Goal: Obtain resource: Download file/media

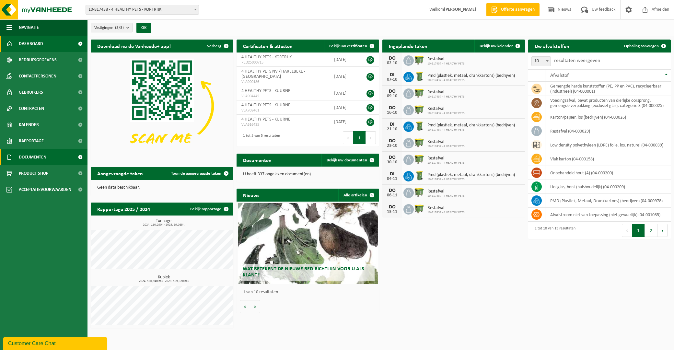
click at [45, 156] on span "Documenten" at bounding box center [33, 157] width 28 height 16
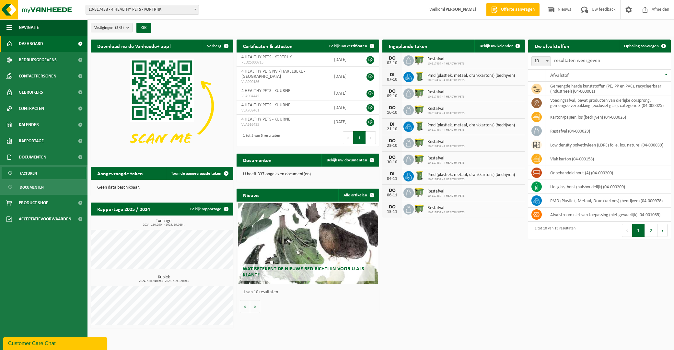
click at [41, 171] on link "Facturen" at bounding box center [44, 173] width 84 height 12
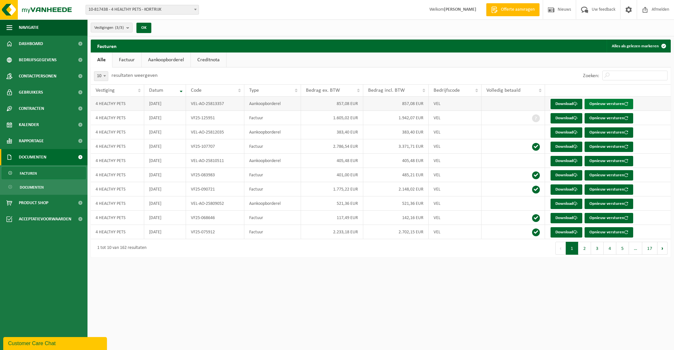
click at [609, 103] on button "Opnieuw versturen" at bounding box center [608, 104] width 49 height 10
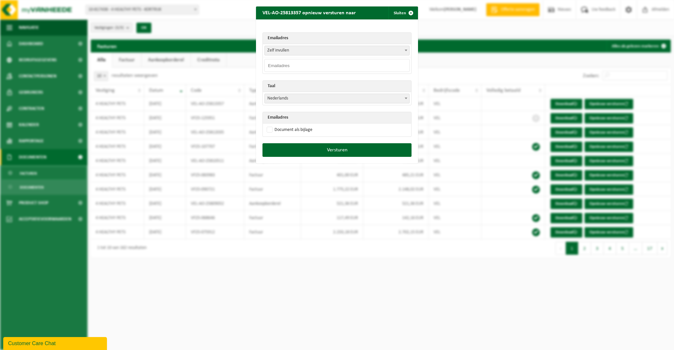
click at [455, 76] on div "VEL-AO-25813357 opnieuw versturen naar Sluiten Emailadres [PERSON_NAME] invulle…" at bounding box center [337, 175] width 674 height 350
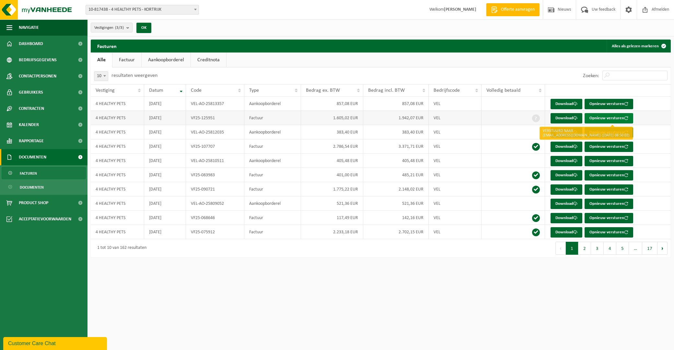
click at [606, 120] on button "Opnieuw versturen" at bounding box center [608, 118] width 49 height 10
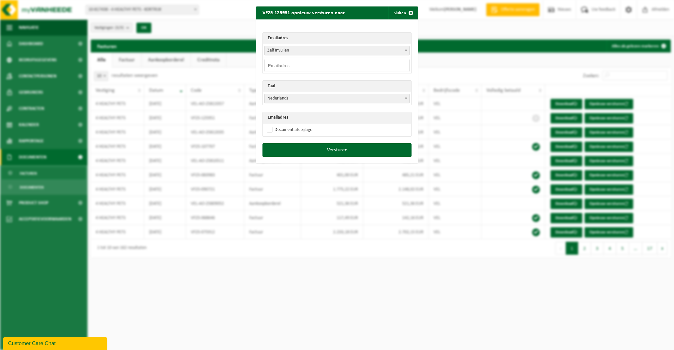
click at [439, 70] on div "VF25-125951 opnieuw versturen naar Sluiten Emailadres [PERSON_NAME] invullen [E…" at bounding box center [337, 175] width 674 height 350
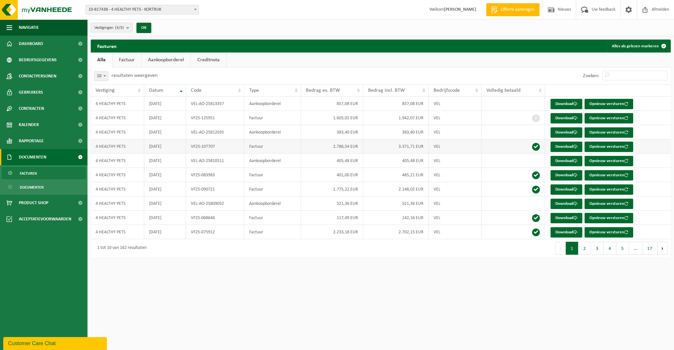
click at [190, 146] on td "VF25-107707" at bounding box center [215, 146] width 58 height 14
click at [145, 143] on td "[DATE]" at bounding box center [165, 146] width 42 height 14
click at [109, 147] on td "4 HEALTHY PETS" at bounding box center [117, 146] width 53 height 14
click at [258, 149] on td "Factuur" at bounding box center [272, 146] width 56 height 14
click at [567, 147] on link "Download" at bounding box center [566, 147] width 32 height 10
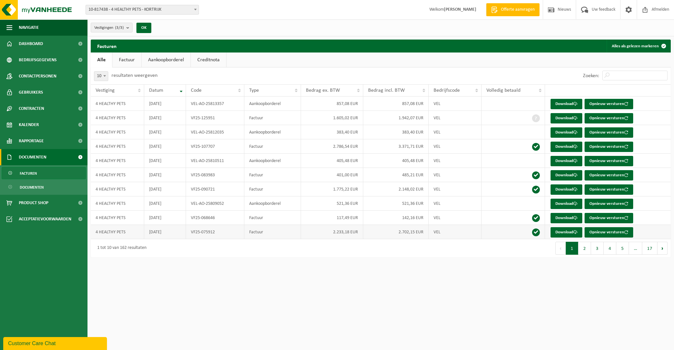
drag, startPoint x: 476, startPoint y: 290, endPoint x: 514, endPoint y: 228, distance: 72.5
click at [476, 290] on div "Vestiging: 10-817438 - 4 HEALTHY PETS - KORTRIJK 10-817437 - 4 HEALTHY PETS - K…" at bounding box center [337, 175] width 674 height 350
click at [556, 133] on link "Download" at bounding box center [566, 132] width 32 height 10
drag, startPoint x: 466, startPoint y: 291, endPoint x: 468, endPoint y: 284, distance: 7.5
click at [466, 292] on div "Vestiging: 10-817438 - 4 HEALTHY PETS - KORTRIJK 10-817437 - 4 HEALTHY PETS - K…" at bounding box center [337, 175] width 674 height 350
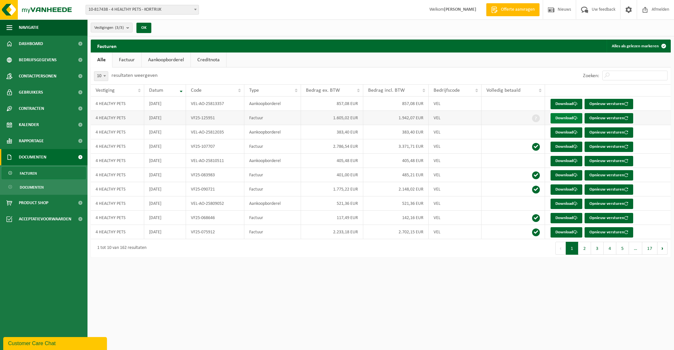
click at [560, 115] on link "Download" at bounding box center [566, 118] width 32 height 10
drag, startPoint x: 455, startPoint y: 312, endPoint x: 513, endPoint y: 177, distance: 147.3
click at [455, 312] on div "Vestiging: 10-817438 - 4 HEALTHY PETS - KORTRIJK 10-817437 - 4 HEALTHY PETS - K…" at bounding box center [337, 175] width 674 height 350
click at [561, 101] on link "Download" at bounding box center [566, 104] width 32 height 10
click at [426, 301] on div "Vestiging: 10-817438 - 4 HEALTHY PETS - KORTRIJK 10-817437 - 4 HEALTHY PETS - K…" at bounding box center [337, 175] width 674 height 350
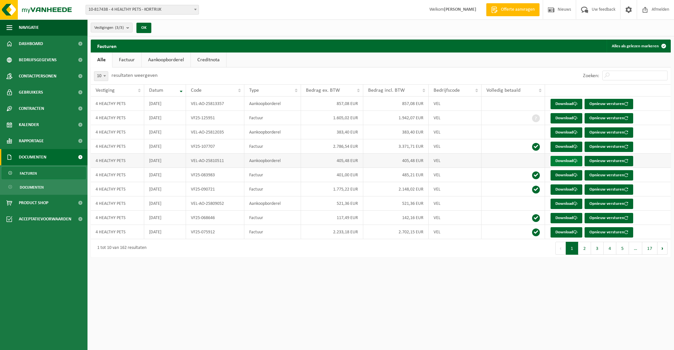
click at [562, 161] on link "Download" at bounding box center [566, 161] width 32 height 10
drag, startPoint x: 448, startPoint y: 298, endPoint x: 506, endPoint y: 228, distance: 91.5
click at [448, 298] on div "Vestiging: 10-817438 - 4 HEALTHY PETS - KORTRIJK 10-817437 - 4 HEALTHY PETS - K…" at bounding box center [337, 175] width 674 height 350
click at [561, 143] on link "Download" at bounding box center [566, 147] width 32 height 10
drag, startPoint x: 219, startPoint y: 160, endPoint x: 206, endPoint y: 157, distance: 13.4
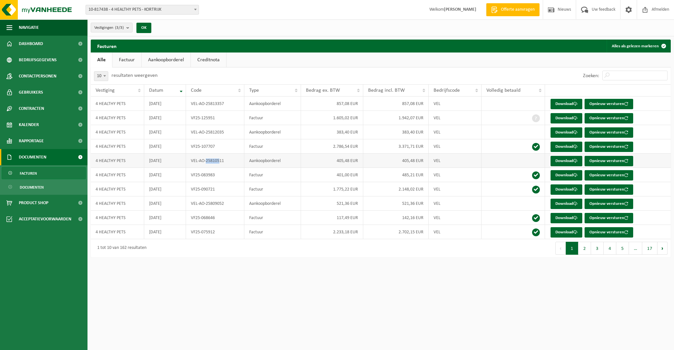
click at [206, 157] on td "VEL-AO-25810511" at bounding box center [215, 160] width 58 height 14
click at [561, 160] on link "Download" at bounding box center [566, 161] width 32 height 10
drag, startPoint x: 501, startPoint y: 306, endPoint x: 537, endPoint y: 245, distance: 70.9
click at [501, 306] on div "Vestiging: 10-817438 - 4 HEALTHY PETS - KORTRIJK 10-817437 - 4 HEALTHY PETS - K…" at bounding box center [337, 175] width 674 height 350
click at [567, 145] on link "Download" at bounding box center [566, 147] width 32 height 10
